Goal: Task Accomplishment & Management: Use online tool/utility

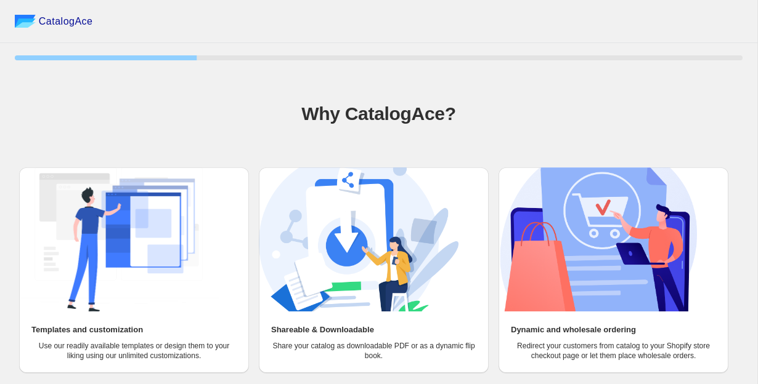
click at [393, 291] on img at bounding box center [359, 240] width 200 height 144
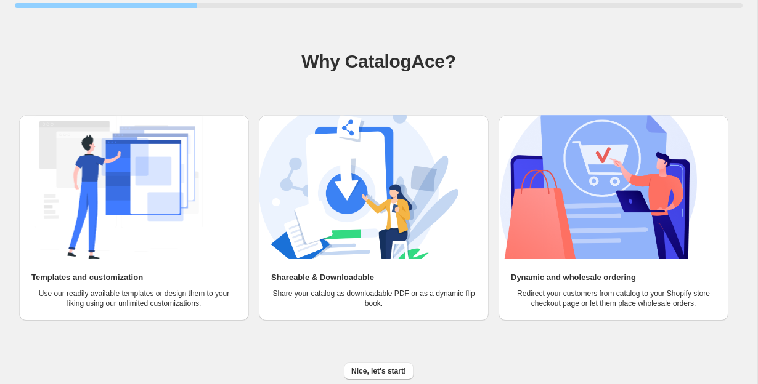
click at [358, 301] on p "Share your catalog as downloadable PDF or as a dynamic flip book." at bounding box center [373, 299] width 205 height 20
click at [367, 368] on span "Nice, let's start!" at bounding box center [378, 372] width 55 height 10
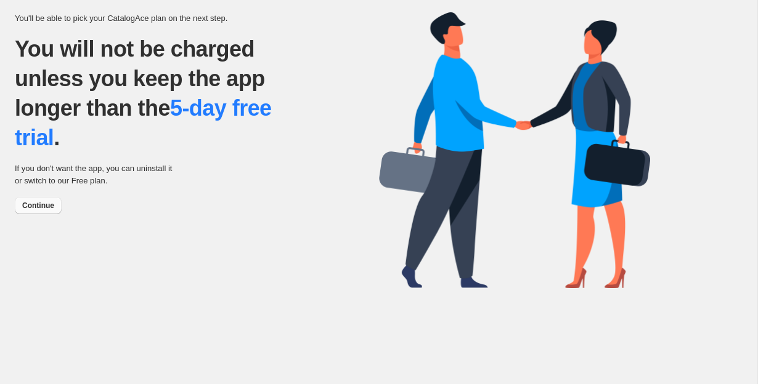
click at [54, 203] on button "Continue" at bounding box center [38, 205] width 47 height 17
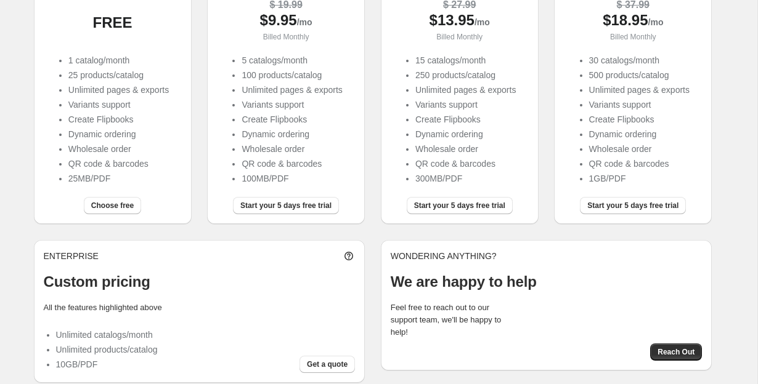
scroll to position [178, 0]
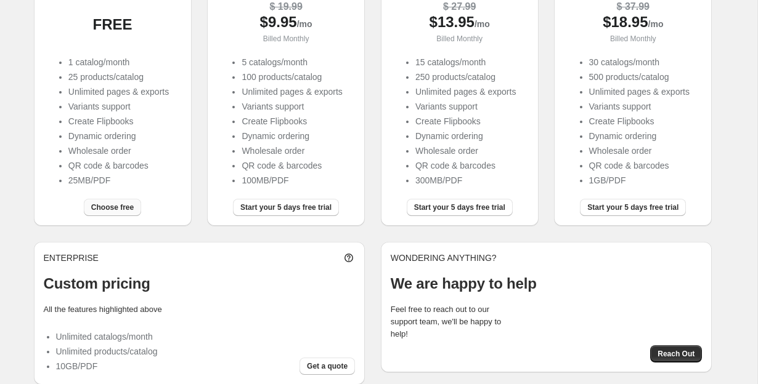
click at [113, 201] on button "Choose free" at bounding box center [112, 207] width 57 height 17
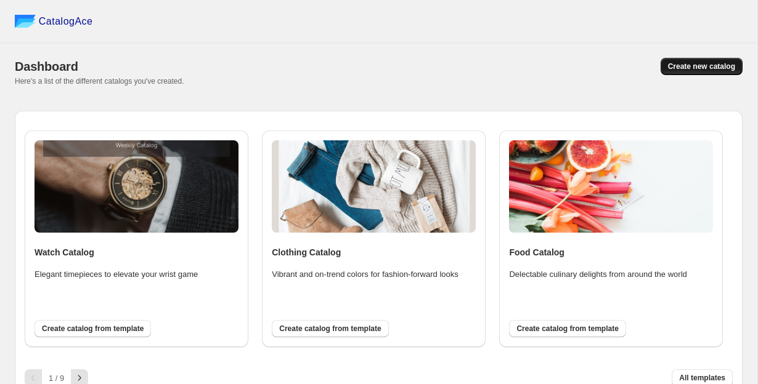
click at [700, 70] on span "Create new catalog" at bounding box center [701, 67] width 67 height 10
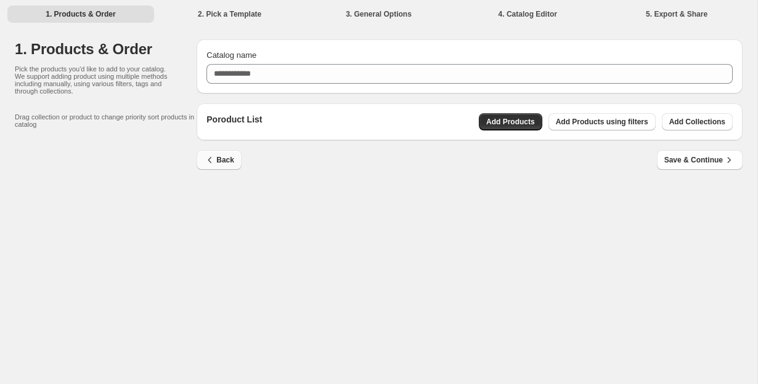
click at [208, 165] on icon "button" at bounding box center [210, 160] width 12 height 12
